Goal: Transaction & Acquisition: Subscribe to service/newsletter

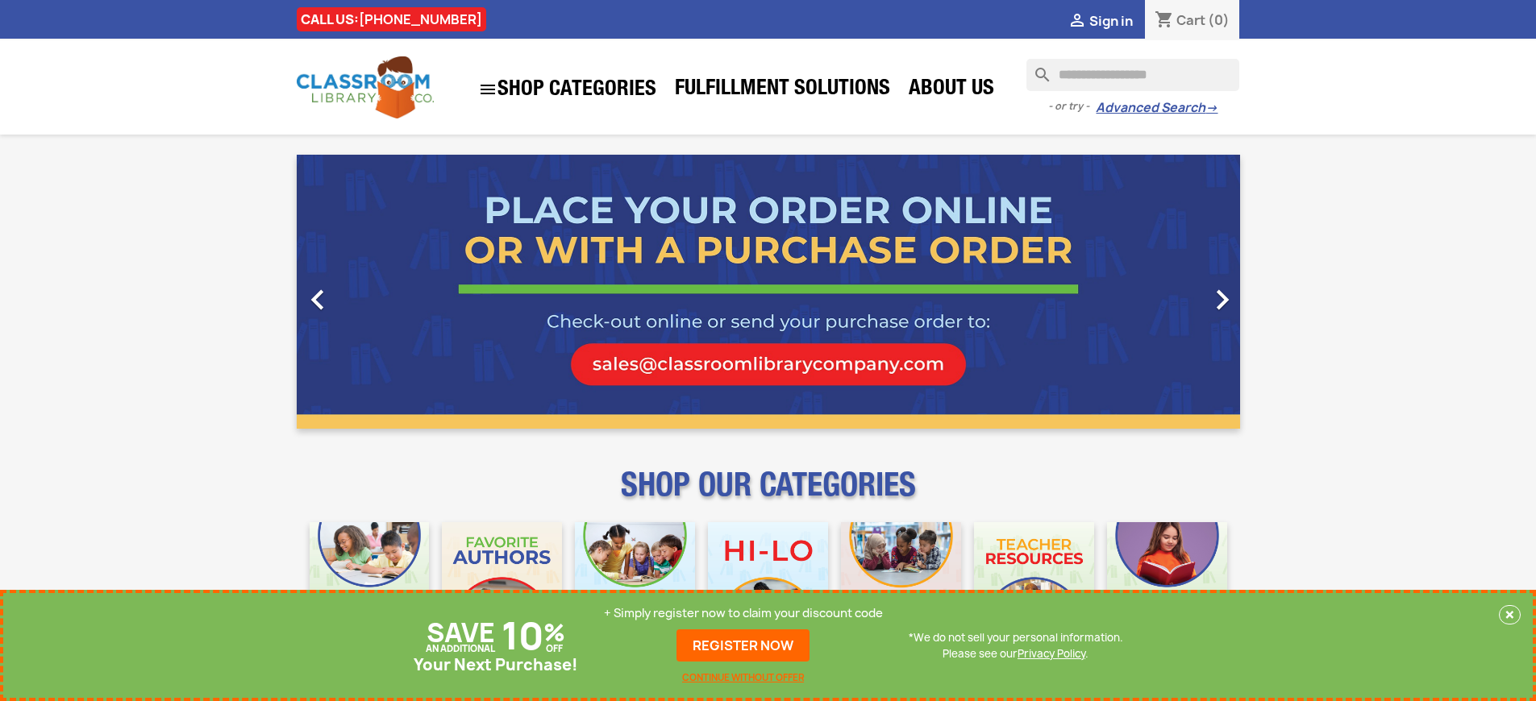
click at [747, 614] on p "+ Simply register now to claim your discount code" at bounding box center [743, 613] width 279 height 16
click at [743, 614] on p "+ Simply register now to claim your discount code" at bounding box center [743, 613] width 279 height 16
click at [747, 614] on p "+ Simply register now to claim your discount code" at bounding box center [743, 613] width 279 height 16
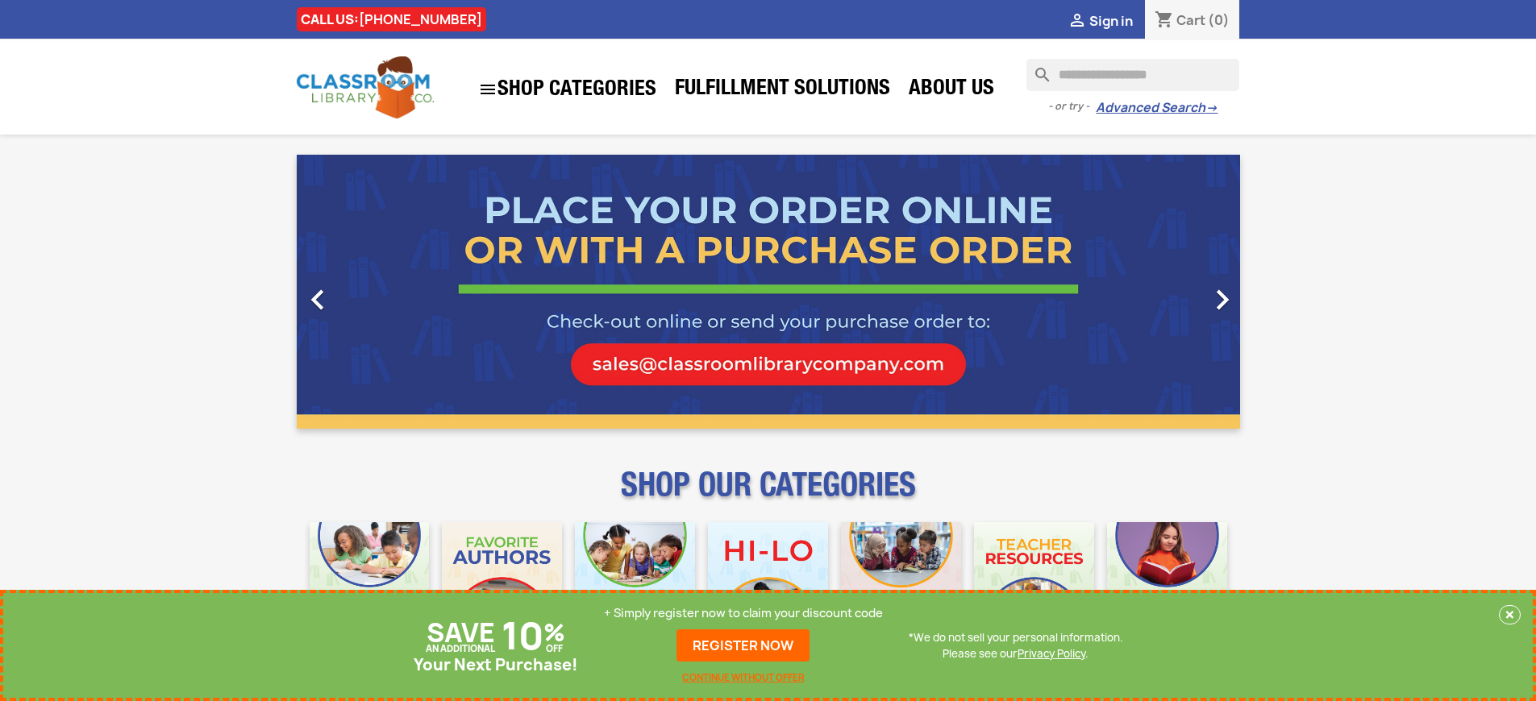
click at [743, 614] on p "+ Simply register now to claim your discount code" at bounding box center [743, 613] width 279 height 16
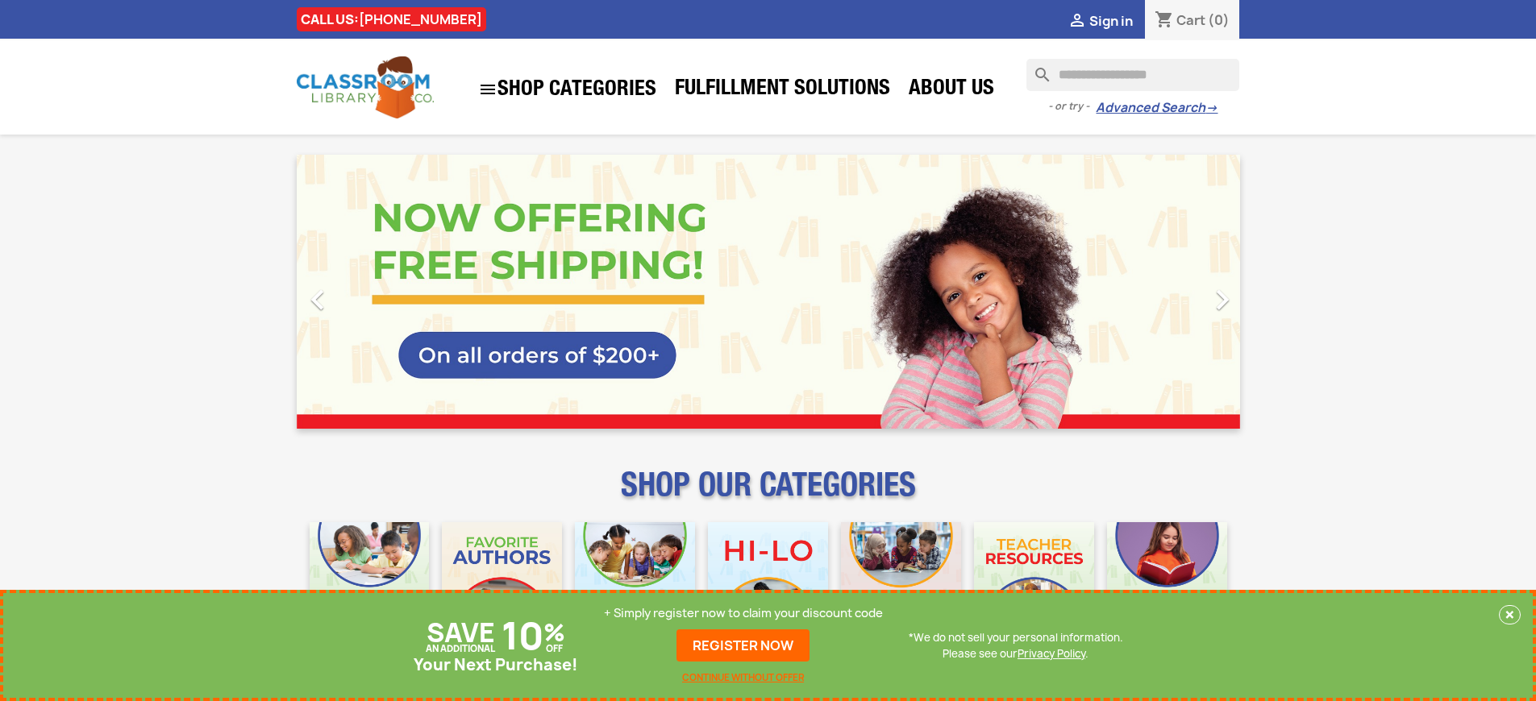
click at [743, 614] on p "+ Simply register now to claim your discount code" at bounding box center [743, 613] width 279 height 16
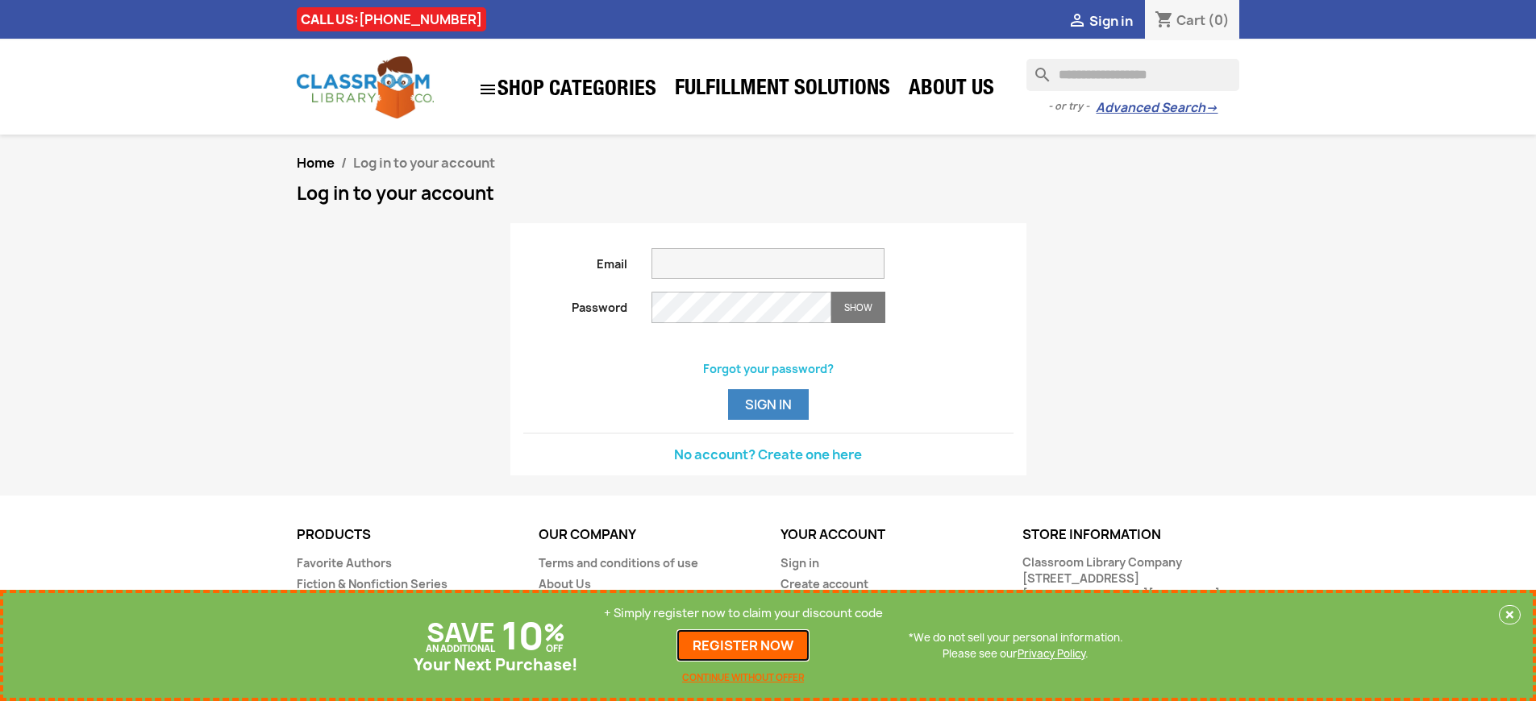
click at [743, 646] on link "REGISTER NOW" at bounding box center [742, 646] width 133 height 32
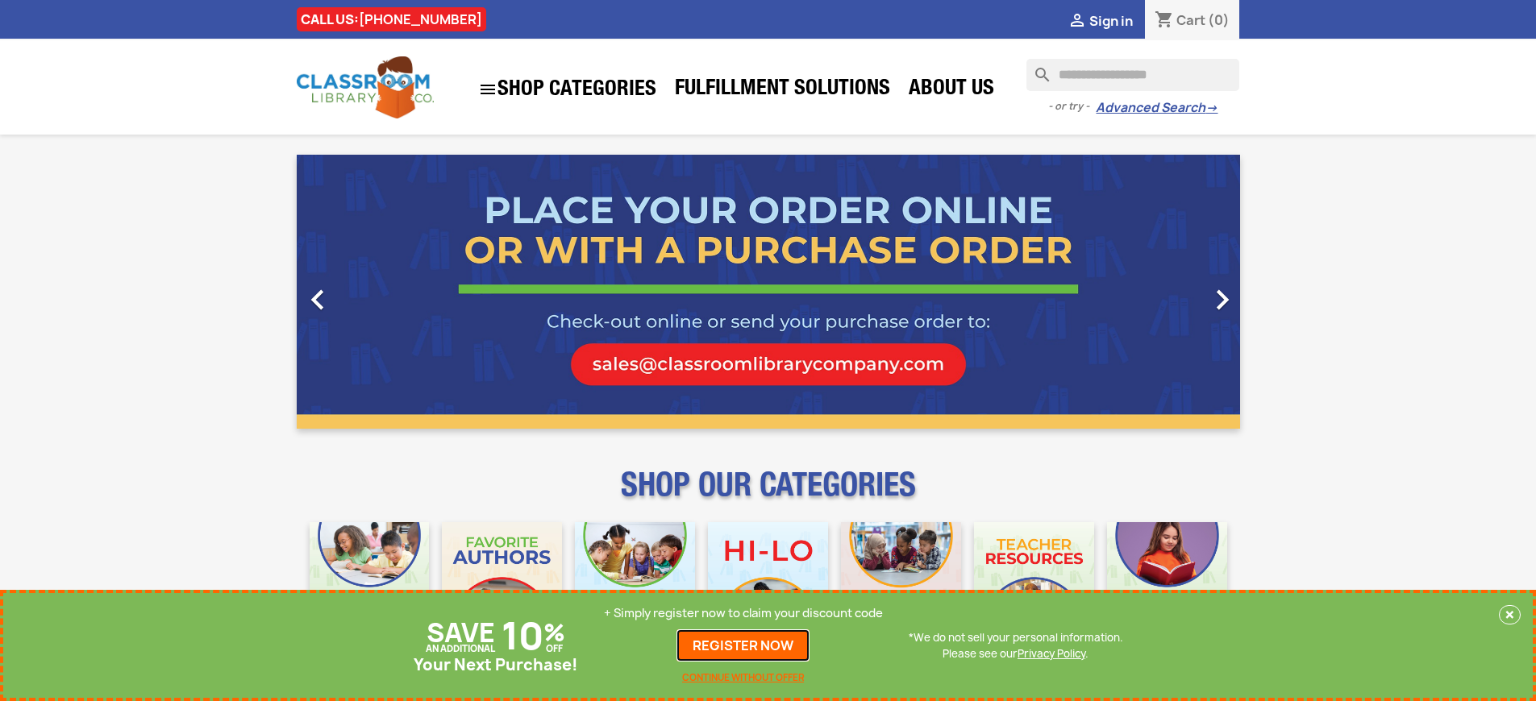
click at [743, 646] on link "REGISTER NOW" at bounding box center [742, 646] width 133 height 32
